Goal: Complete application form

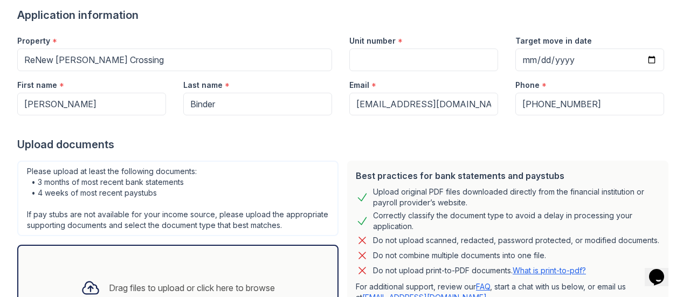
scroll to position [85, 0]
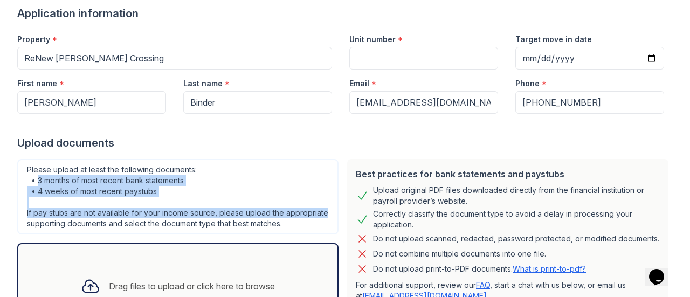
drag, startPoint x: 54, startPoint y: 200, endPoint x: 29, endPoint y: 175, distance: 36.2
click at [66, 217] on div "Please upload at least the following documents: • 3 months of most recent bank …" at bounding box center [177, 196] width 321 height 75
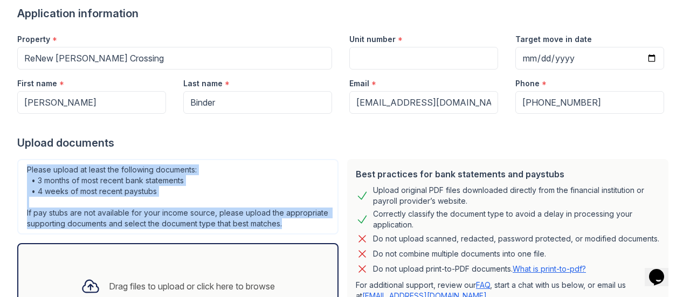
drag, startPoint x: 27, startPoint y: 169, endPoint x: 83, endPoint y: 230, distance: 83.2
click at [83, 230] on div "Please upload at least the following documents: • 3 months of most recent bank …" at bounding box center [177, 196] width 321 height 75
copy div "Please upload at least the following documents: • 3 months of most recent bank …"
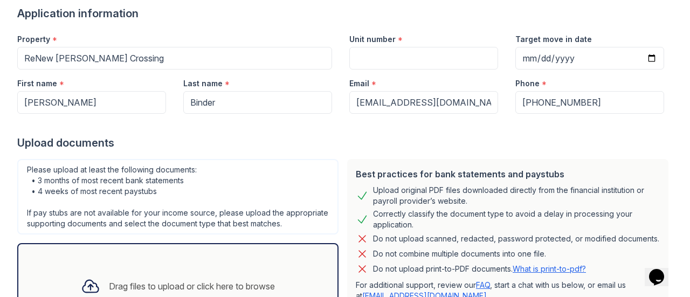
click at [226, 139] on div "Upload documents" at bounding box center [345, 142] width 656 height 15
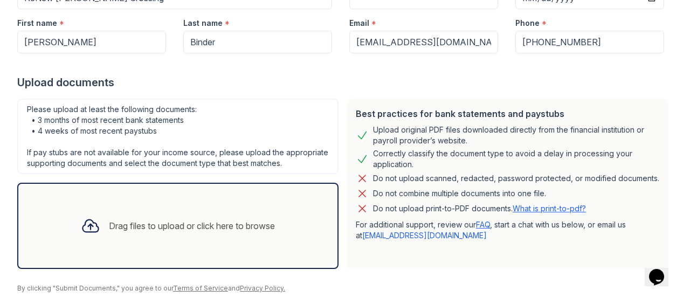
scroll to position [194, 0]
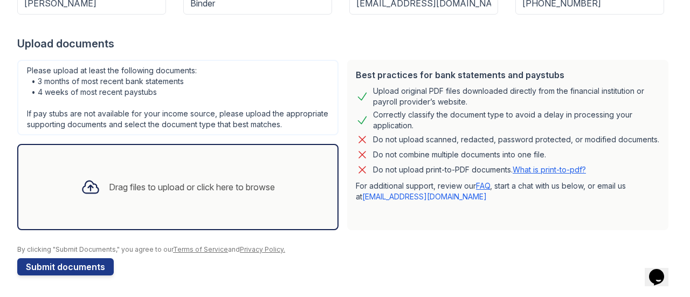
click at [137, 190] on div "Drag files to upload or click here to browse" at bounding box center [192, 187] width 166 height 13
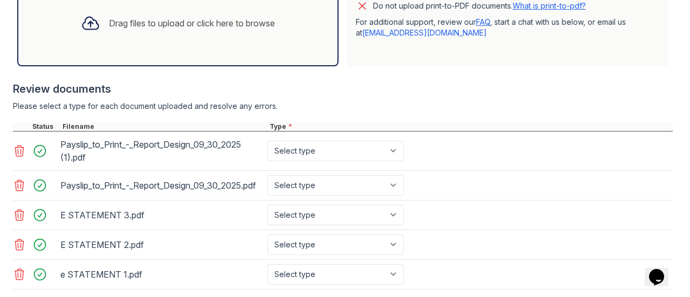
scroll to position [431, 0]
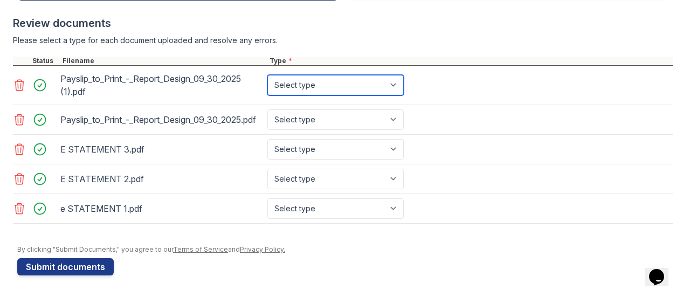
click at [374, 77] on select "Select type Paystub Bank Statement Offer Letter Tax Documents Benefit Award Let…" at bounding box center [335, 85] width 136 height 20
select select "paystub"
click at [267, 75] on select "Select type Paystub Bank Statement Offer Letter Tax Documents Benefit Award Let…" at bounding box center [335, 85] width 136 height 20
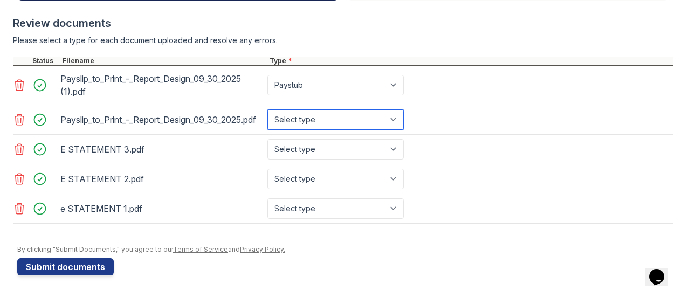
click at [354, 118] on select "Select type Paystub Bank Statement Offer Letter Tax Documents Benefit Award Let…" at bounding box center [335, 119] width 136 height 20
select select "paystub"
click at [267, 109] on select "Select type Paystub Bank Statement Offer Letter Tax Documents Benefit Award Let…" at bounding box center [335, 119] width 136 height 20
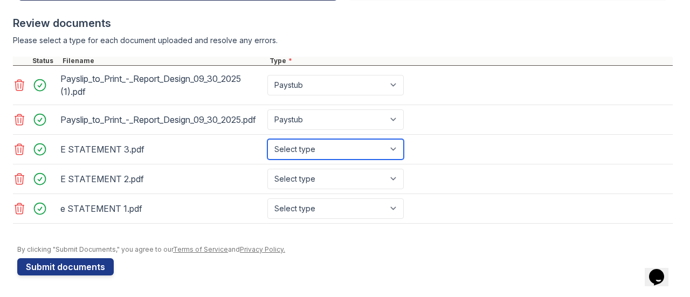
click at [319, 151] on select "Select type Paystub Bank Statement Offer Letter Tax Documents Benefit Award Let…" at bounding box center [335, 149] width 136 height 20
select select "bank_statement"
click at [267, 141] on select "Select type Paystub Bank Statement Offer Letter Tax Documents Benefit Award Let…" at bounding box center [335, 149] width 136 height 20
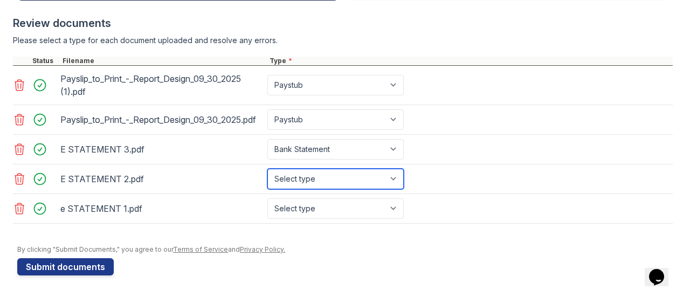
click at [308, 180] on select "Select type Paystub Bank Statement Offer Letter Tax Documents Benefit Award Let…" at bounding box center [335, 179] width 136 height 20
select select "bank_statement"
click at [267, 170] on select "Select type Paystub Bank Statement Offer Letter Tax Documents Benefit Award Let…" at bounding box center [335, 179] width 136 height 20
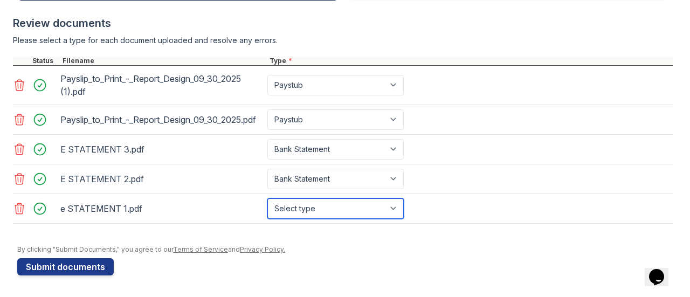
click at [308, 210] on select "Select type Paystub Bank Statement Offer Letter Tax Documents Benefit Award Let…" at bounding box center [335, 208] width 136 height 20
select select "bank_statement"
click at [267, 199] on select "Select type Paystub Bank Statement Offer Letter Tax Documents Benefit Award Let…" at bounding box center [335, 208] width 136 height 20
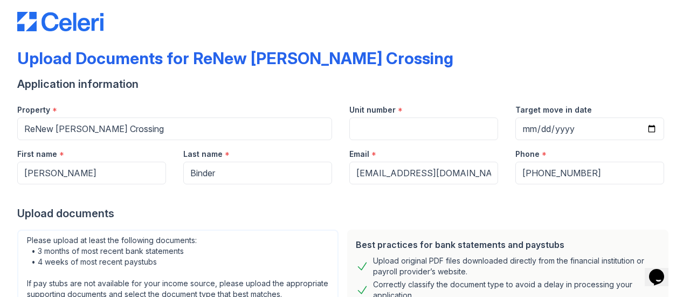
scroll to position [12, 0]
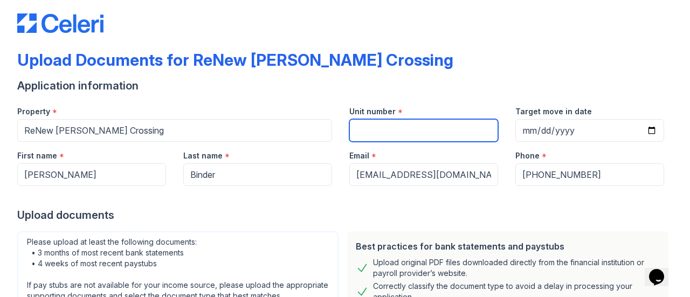
click at [391, 130] on input "Unit number" at bounding box center [423, 130] width 149 height 23
type input "8858C"
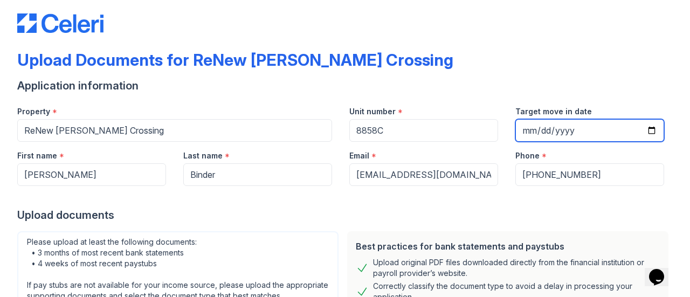
click at [517, 130] on input "Target move in date" at bounding box center [589, 130] width 149 height 23
type input "252025-12-12"
type input "2025-12-12"
click at [238, 208] on div "Upload documents" at bounding box center [345, 215] width 656 height 15
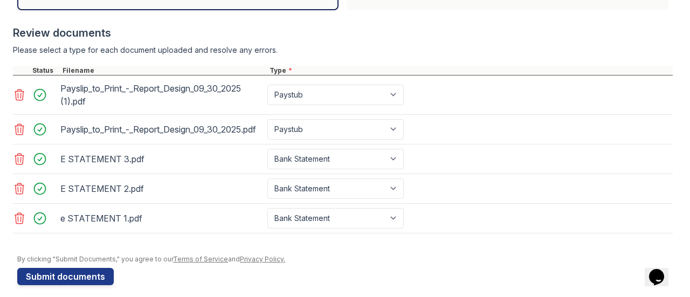
scroll to position [431, 0]
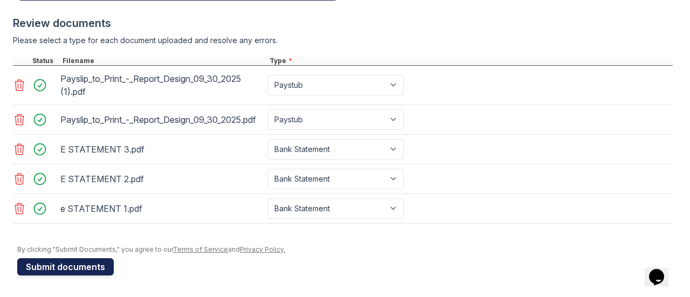
click at [69, 267] on button "Submit documents" at bounding box center [65, 266] width 97 height 17
